Goal: Information Seeking & Learning: Learn about a topic

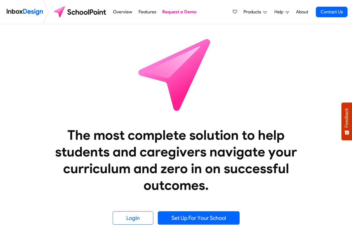
click at [257, 12] on span "Products" at bounding box center [254, 12] width 20 height 7
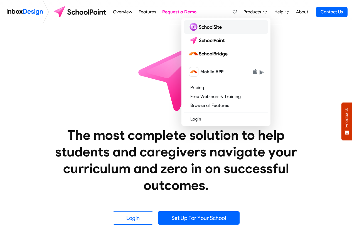
click at [206, 27] on img at bounding box center [206, 27] width 36 height 9
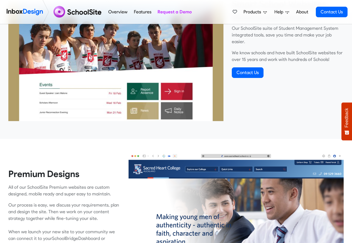
scroll to position [234, 0]
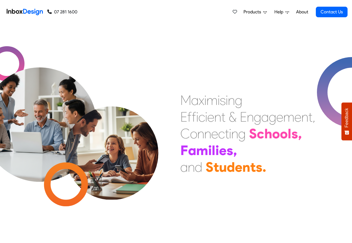
click at [259, 12] on span "Products" at bounding box center [254, 12] width 20 height 7
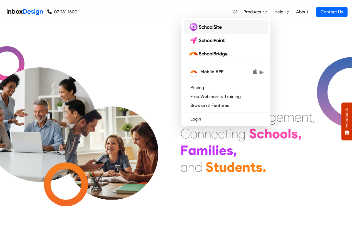
click at [203, 27] on img at bounding box center [206, 27] width 36 height 9
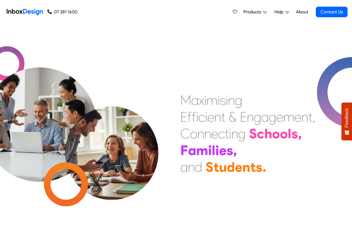
click at [256, 12] on span "Products" at bounding box center [254, 12] width 20 height 7
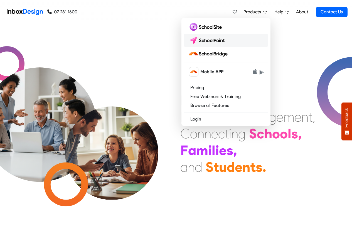
click at [206, 40] on img at bounding box center [207, 40] width 39 height 9
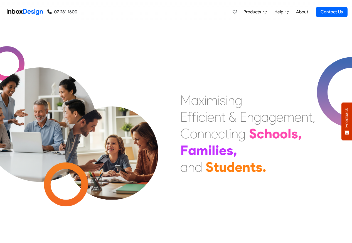
click at [112, 12] on div "Products Mobile APP Pricing Free Webinars & Training Browse all Features Login …" at bounding box center [212, 12] width 270 height 24
